Goal: Information Seeking & Learning: Learn about a topic

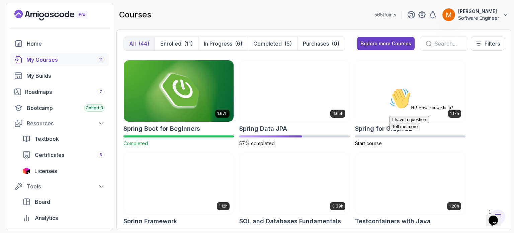
scroll to position [1110, 0]
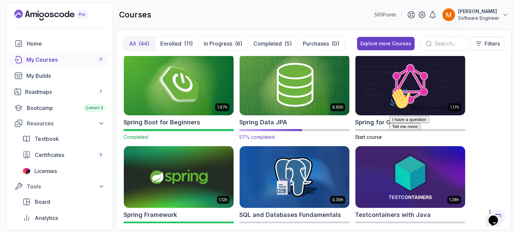
click at [290, 127] on div "6.65h Spring Data JPA 57% completed" at bounding box center [294, 97] width 110 height 87
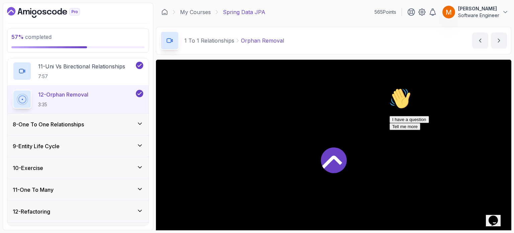
scroll to position [431, 0]
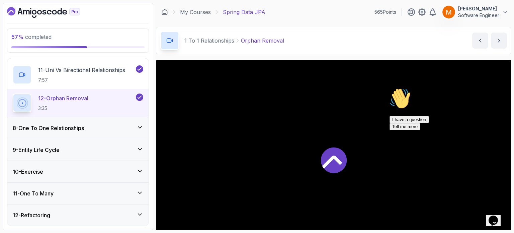
click at [58, 164] on div "10 - Exercise" at bounding box center [77, 171] width 141 height 21
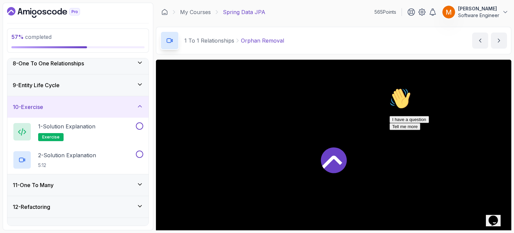
scroll to position [158, 0]
click at [57, 81] on h3 "9 - Entity Life Cycle" at bounding box center [36, 85] width 47 height 8
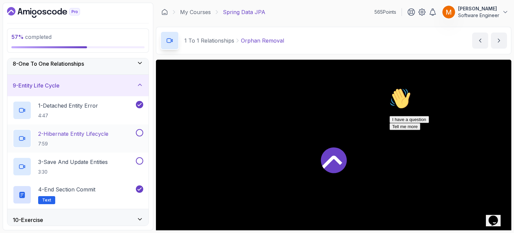
click at [68, 133] on p "2 - Hibernate Entity Lifecycle" at bounding box center [73, 134] width 70 height 8
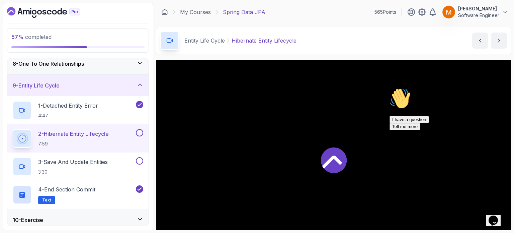
scroll to position [76, 0]
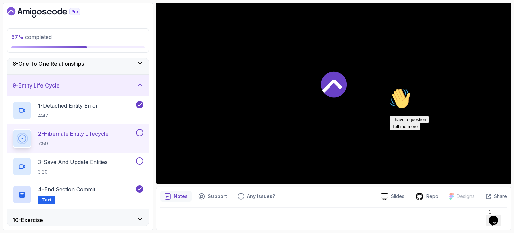
click at [390, 88] on icon "Chat attention grabber" at bounding box center [390, 88] width 0 height 0
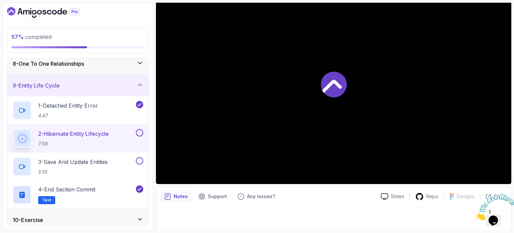
click at [231, 159] on div at bounding box center [334, 84] width 356 height 200
click at [349, 219] on div at bounding box center [333, 216] width 347 height 19
